Goal: Navigation & Orientation: Find specific page/section

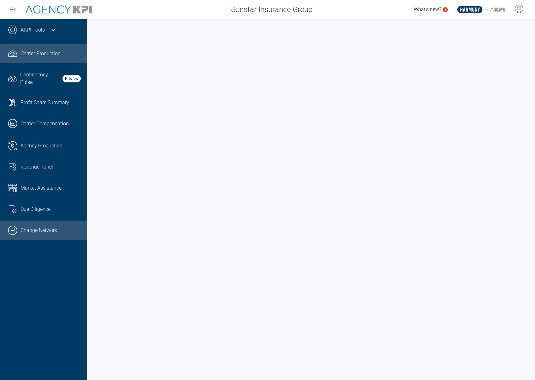
click at [57, 226] on link ".cls-1{fill:none;stroke:#000;stroke-linecap:round;stroke-linejoin:round;stroke-…" at bounding box center [43, 230] width 87 height 19
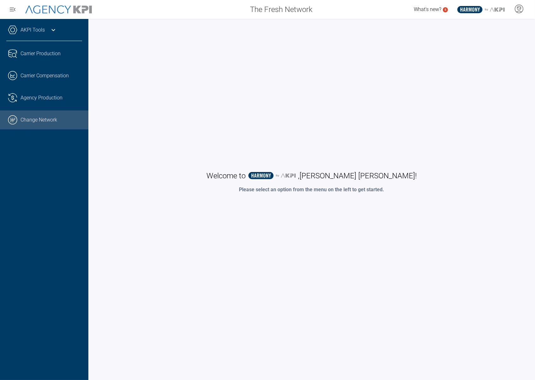
click at [60, 126] on link ".cls-1{fill:none;stroke:#000;stroke-linecap:round;stroke-linejoin:round;stroke-…" at bounding box center [44, 119] width 88 height 19
